Goal: Find specific page/section

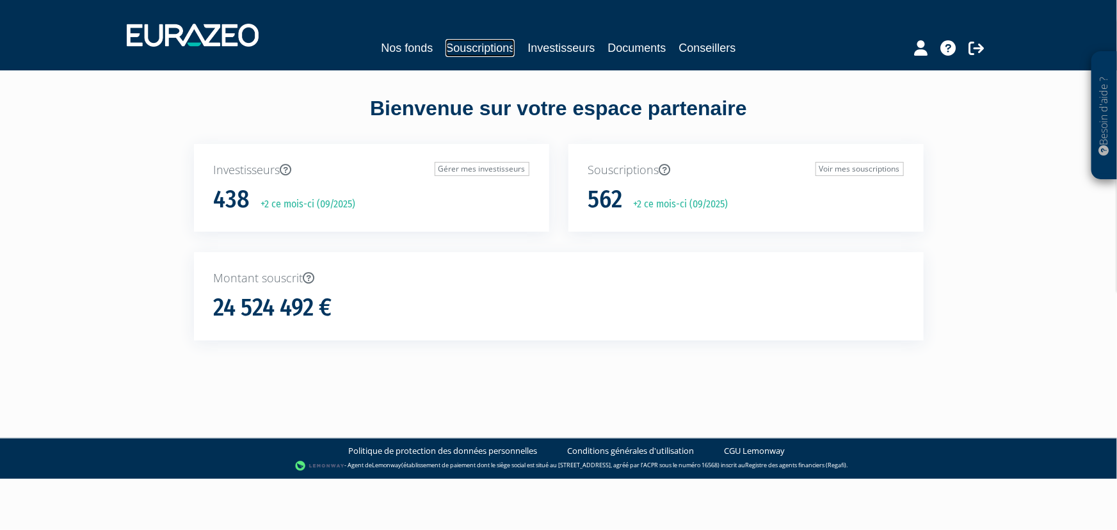
click at [476, 52] on link "Souscriptions" at bounding box center [479, 48] width 69 height 18
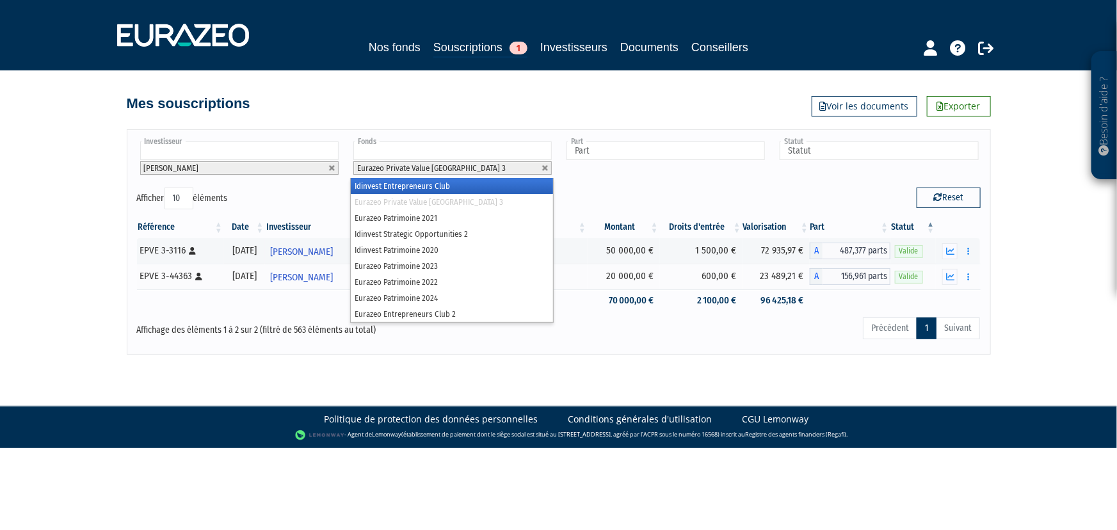
click at [431, 148] on input "text" at bounding box center [452, 150] width 198 height 19
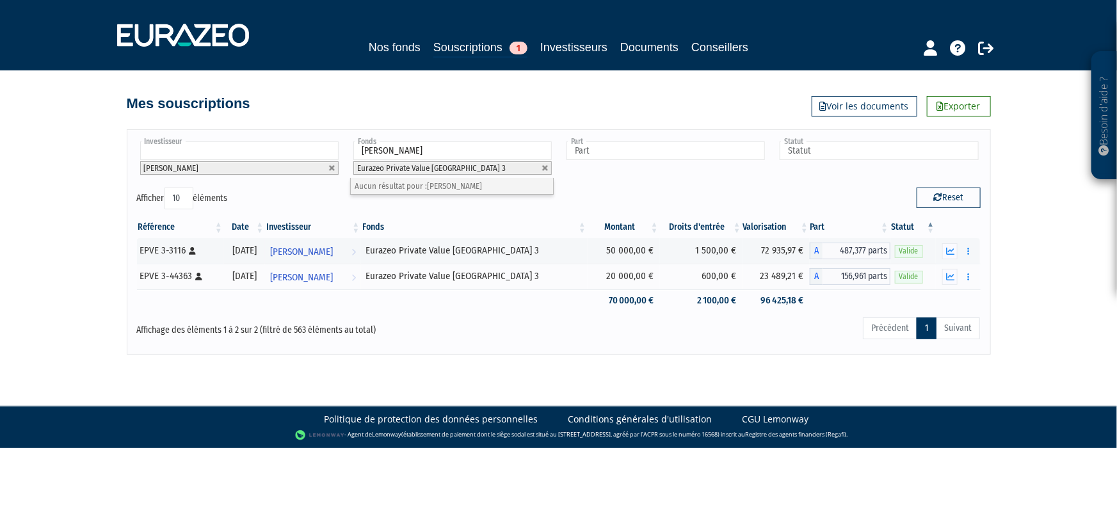
type input "[PERSON_NAME]"
click at [280, 150] on input "text" at bounding box center [239, 150] width 198 height 19
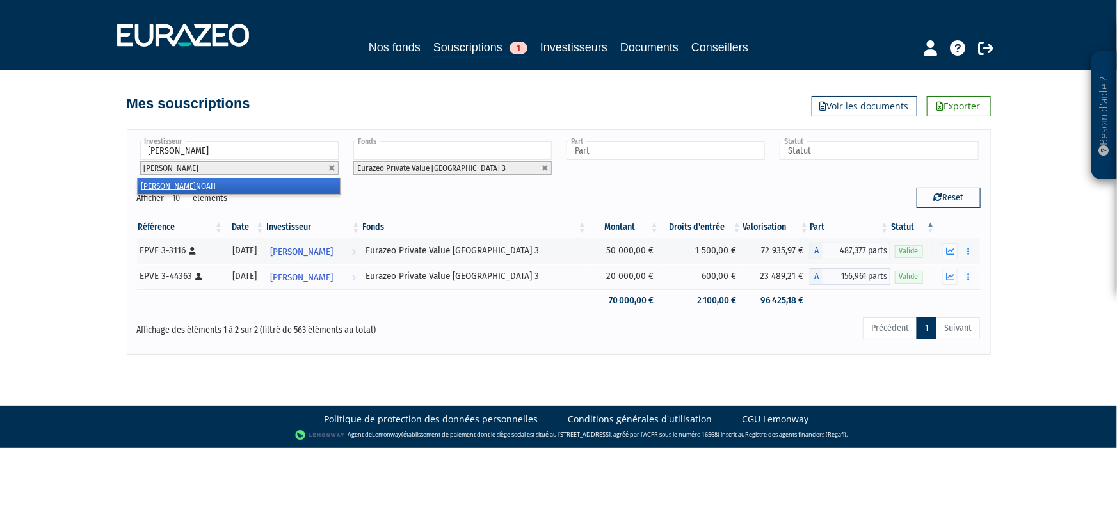
type input "[PERSON_NAME]"
click at [236, 186] on li "[PERSON_NAME]" at bounding box center [239, 186] width 202 height 16
